Goal: Task Accomplishment & Management: Complete application form

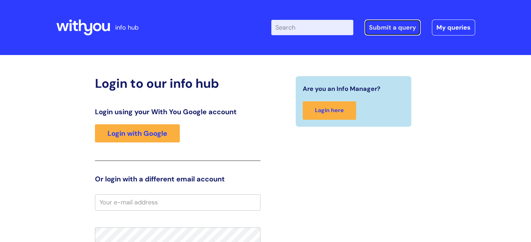
click at [378, 29] on link "Submit a query" at bounding box center [392, 28] width 56 height 16
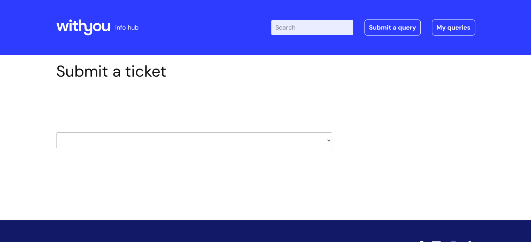
click at [119, 141] on select "HR / People IT and Support Clinical Drug Alerts Finance Accounts Data Support T…" at bounding box center [194, 141] width 276 height 16
select select "it_and_support"
click at [56, 133] on select "HR / People IT and Support Clinical Drug Alerts Finance Accounts Data Support T…" at bounding box center [194, 141] width 276 height 16
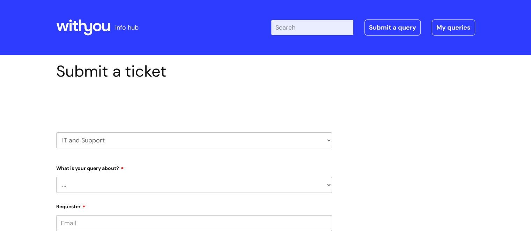
click at [201, 181] on select "... Mobile Phone Reset & MFA Accounts, Starters and Leavers IT Hardware issue I…" at bounding box center [194, 185] width 276 height 16
select select "Accounts, Starters and Leavers"
click at [56, 177] on select "... Mobile Phone Reset & MFA Accounts, Starters and Leavers IT Hardware issue I…" at bounding box center [194, 185] width 276 height 16
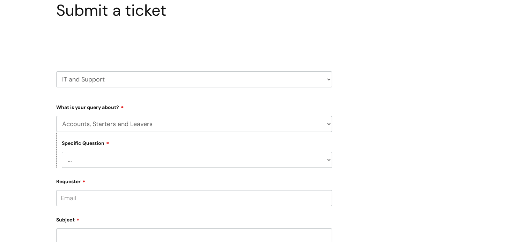
scroll to position [140, 0]
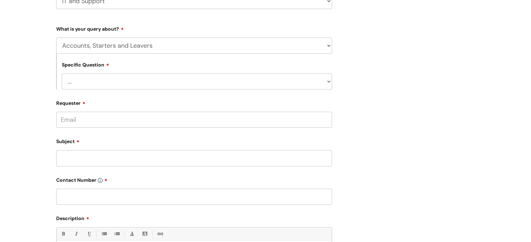
click at [153, 80] on select "... I have a new starter I have a leaver I need to make a change to an account …" at bounding box center [197, 82] width 270 height 16
select select "I have a new starter"
click at [62, 74] on select "... I have a new starter I have a leaver I need to make a change to an account …" at bounding box center [197, 82] width 270 height 16
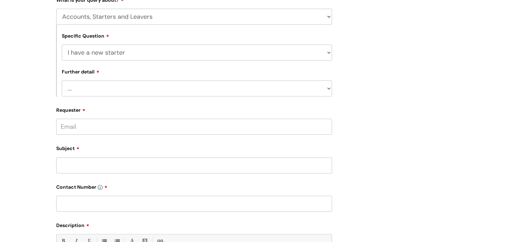
scroll to position [209, 0]
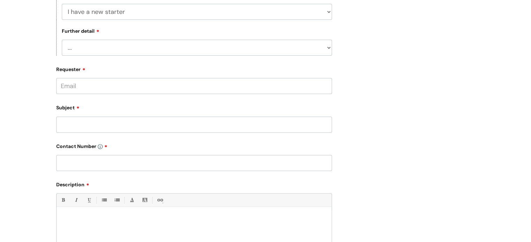
click at [147, 51] on select "... Can I have my new starter’s IT account details I need to amend the name, de…" at bounding box center [197, 48] width 270 height 16
select select "Can I have my new starter’s IT account details"
click at [62, 40] on select "... Can I have my new starter’s IT account details I need to amend the name, de…" at bounding box center [197, 48] width 270 height 16
click at [121, 87] on input "Requester" at bounding box center [194, 86] width 276 height 16
type input "fiona.wilkinson@wearewithyou.org"
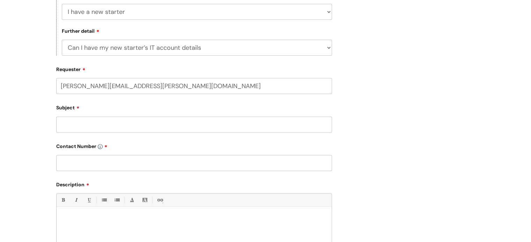
click at [92, 127] on input "Subject" at bounding box center [194, 125] width 276 height 16
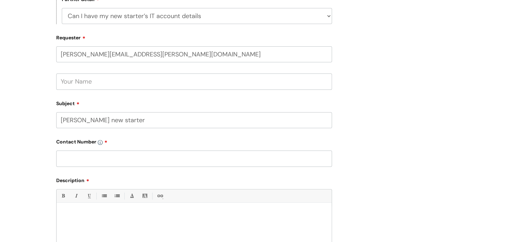
scroll to position [279, 0]
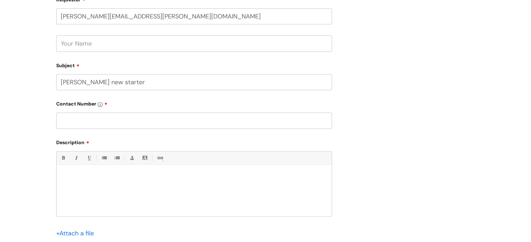
type input "Emma Bowns new starter"
click at [92, 125] on input "text" at bounding box center [194, 121] width 276 height 16
type input "01472 806890"
click at [74, 179] on p at bounding box center [194, 177] width 264 height 6
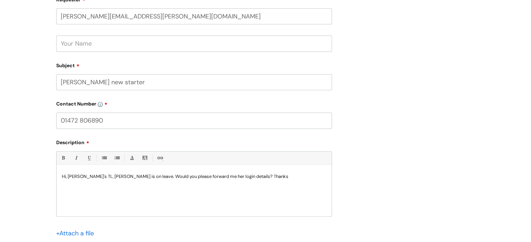
scroll to position [384, 0]
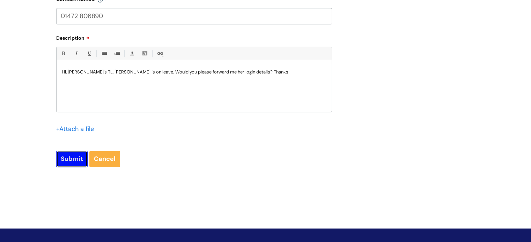
click at [72, 161] on input "Submit" at bounding box center [71, 159] width 31 height 16
type input "Please Wait..."
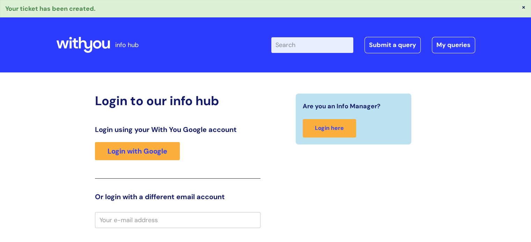
click at [305, 47] on input "Enter your search term here..." at bounding box center [312, 44] width 82 height 15
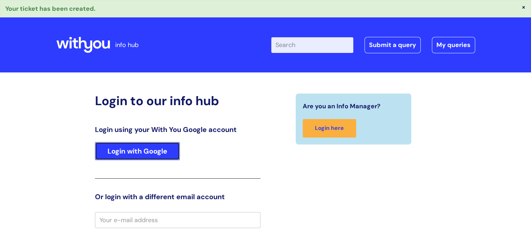
click at [114, 145] on link "Login with Google" at bounding box center [137, 151] width 85 height 18
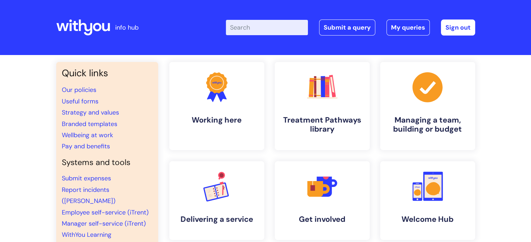
click at [275, 25] on input "Enter your search term here..." at bounding box center [267, 27] width 82 height 15
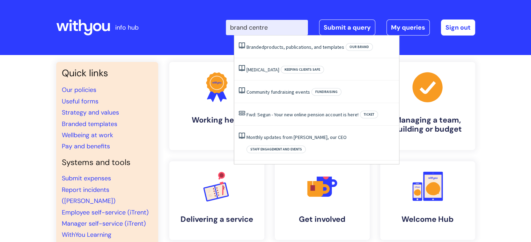
type input "brand centre"
click button "Search" at bounding box center [0, 0] width 0 height 0
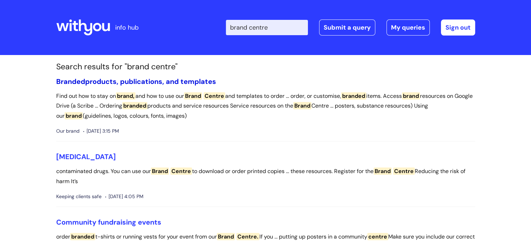
click at [174, 81] on link "Branded products, publications, and templates" at bounding box center [136, 81] width 160 height 9
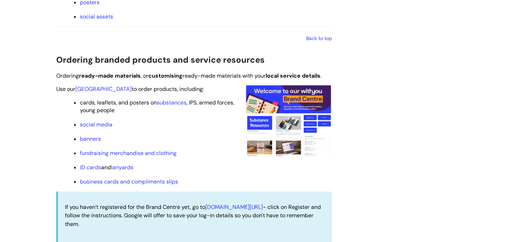
scroll to position [628, 0]
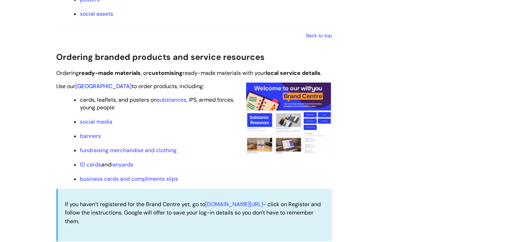
click at [88, 88] on link "[GEOGRAPHIC_DATA]" at bounding box center [103, 86] width 56 height 7
